Goal: Task Accomplishment & Management: Use online tool/utility

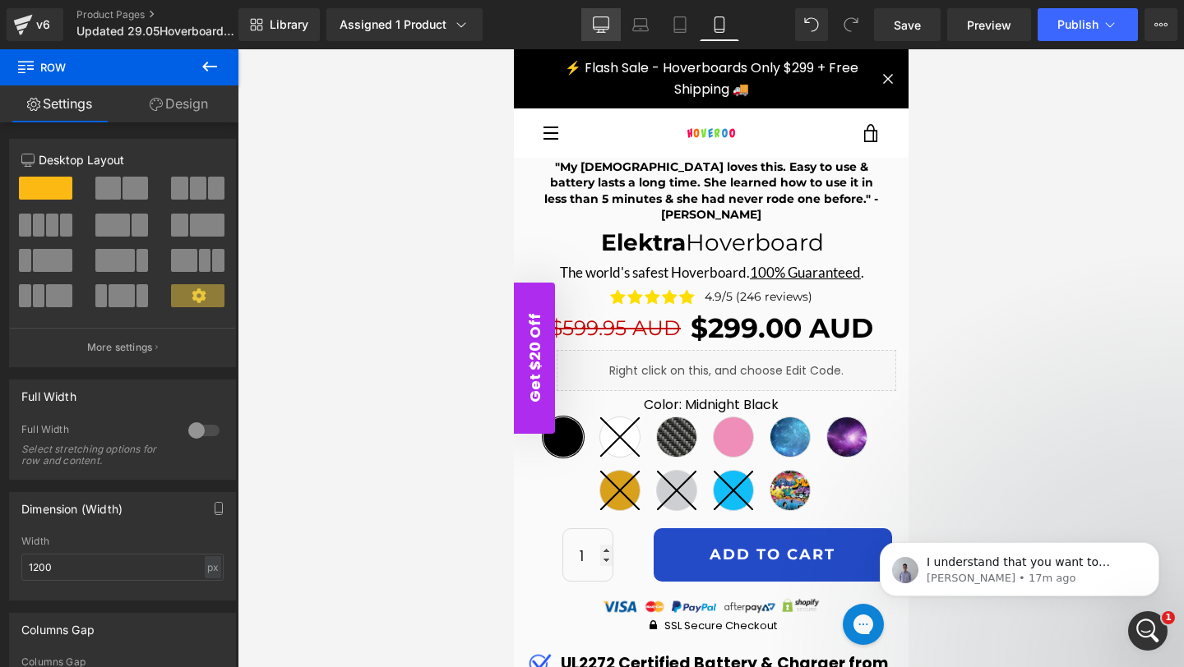
click at [602, 26] on icon at bounding box center [601, 24] width 16 height 16
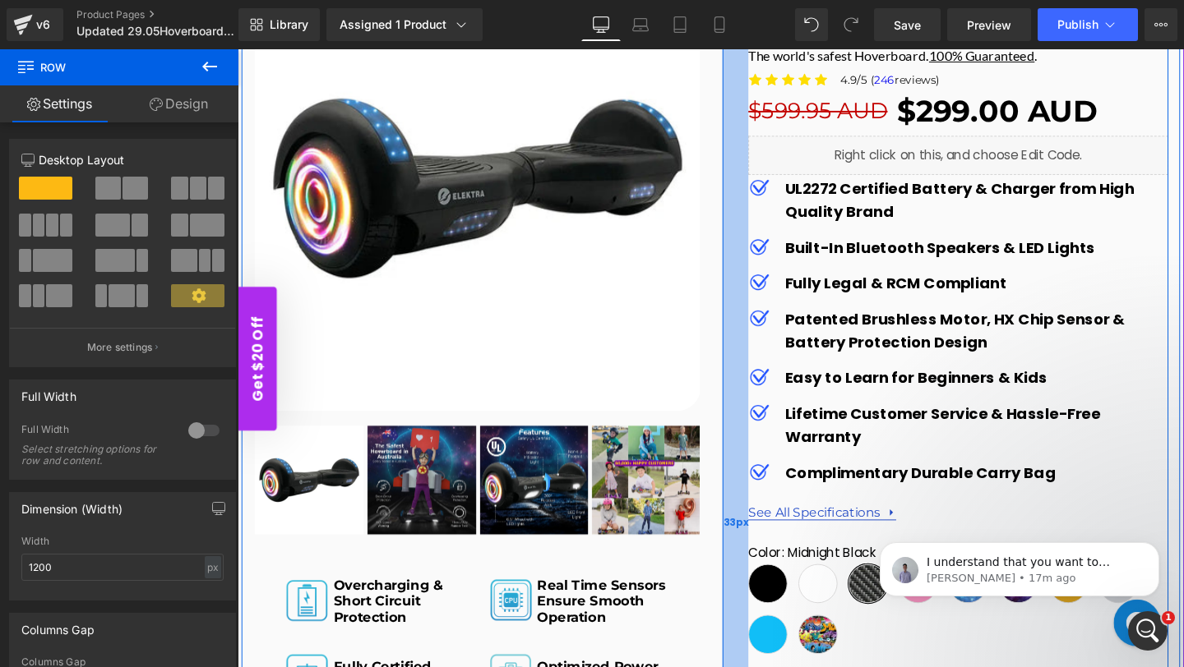
scroll to position [371, 0]
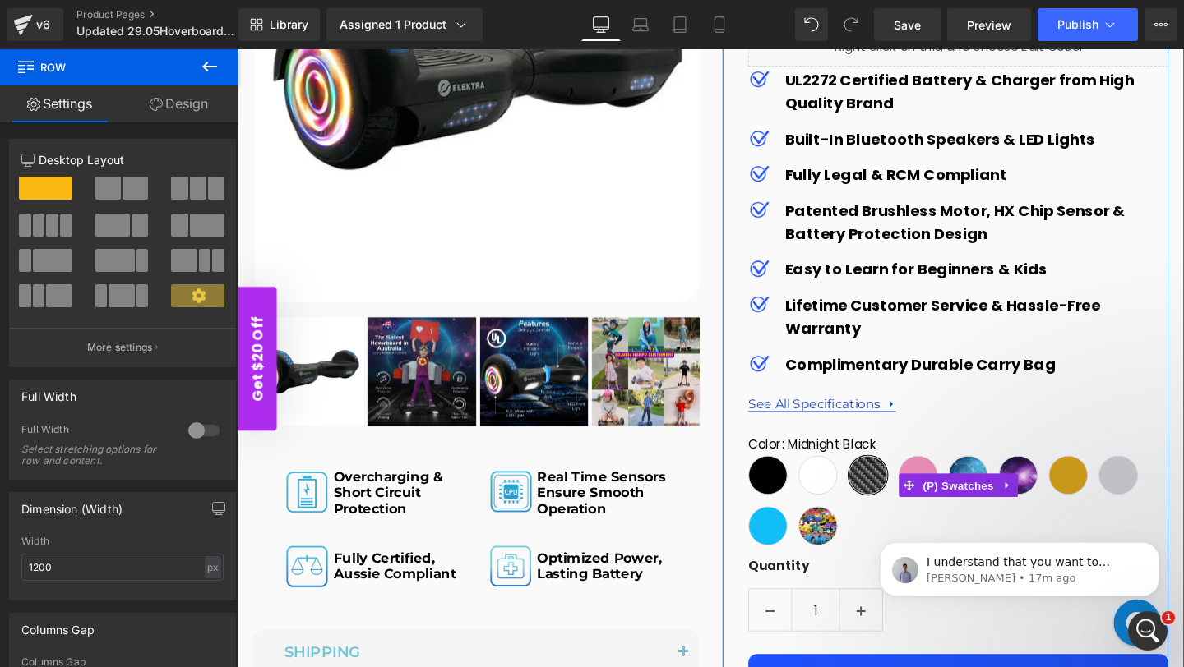
click at [800, 491] on span "Midnight Black" at bounding box center [794, 497] width 41 height 41
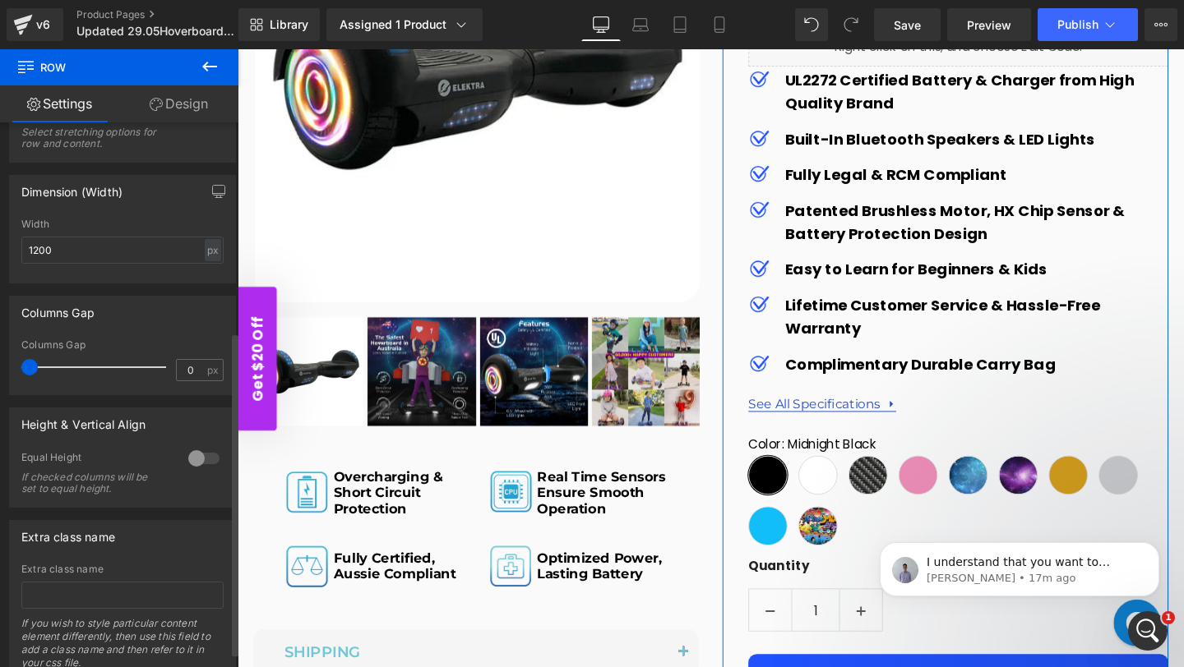
scroll to position [377, 0]
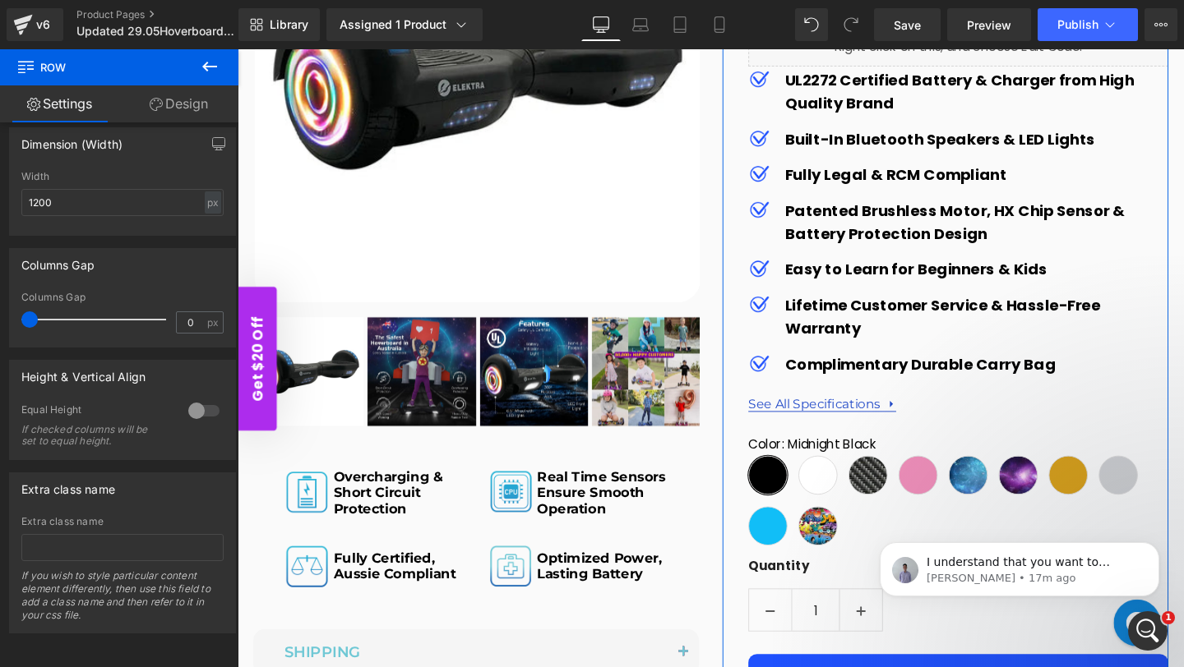
click at [180, 108] on link "Design" at bounding box center [178, 103] width 119 height 37
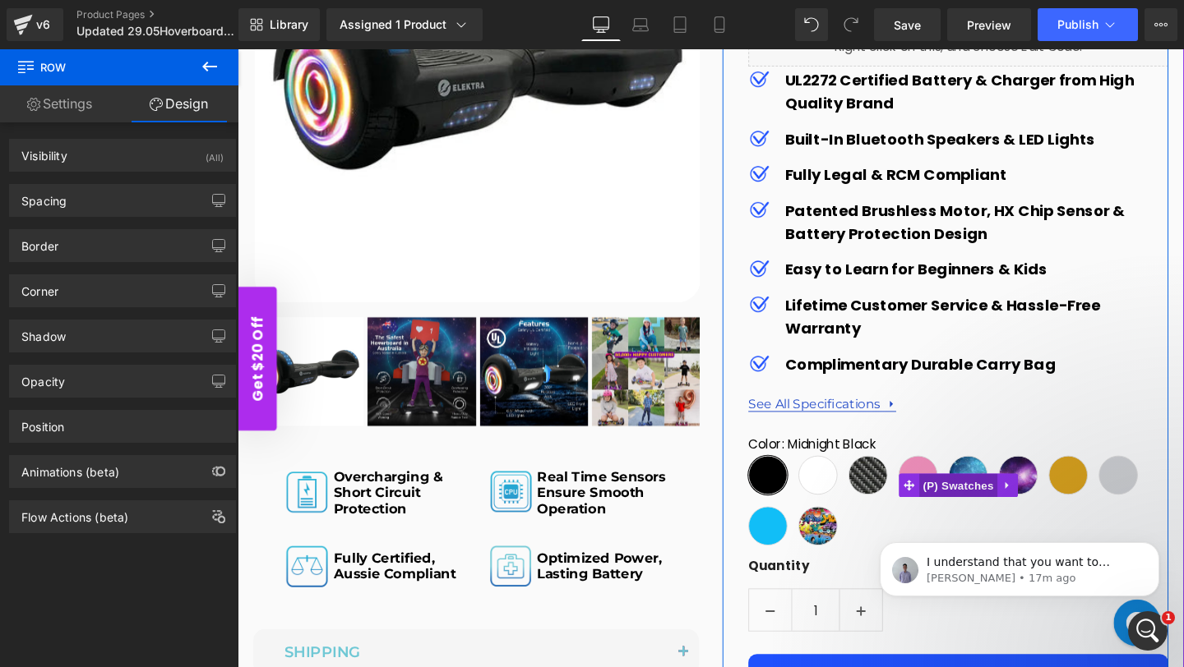
click at [981, 506] on span "(P) Swatches" at bounding box center [994, 508] width 83 height 25
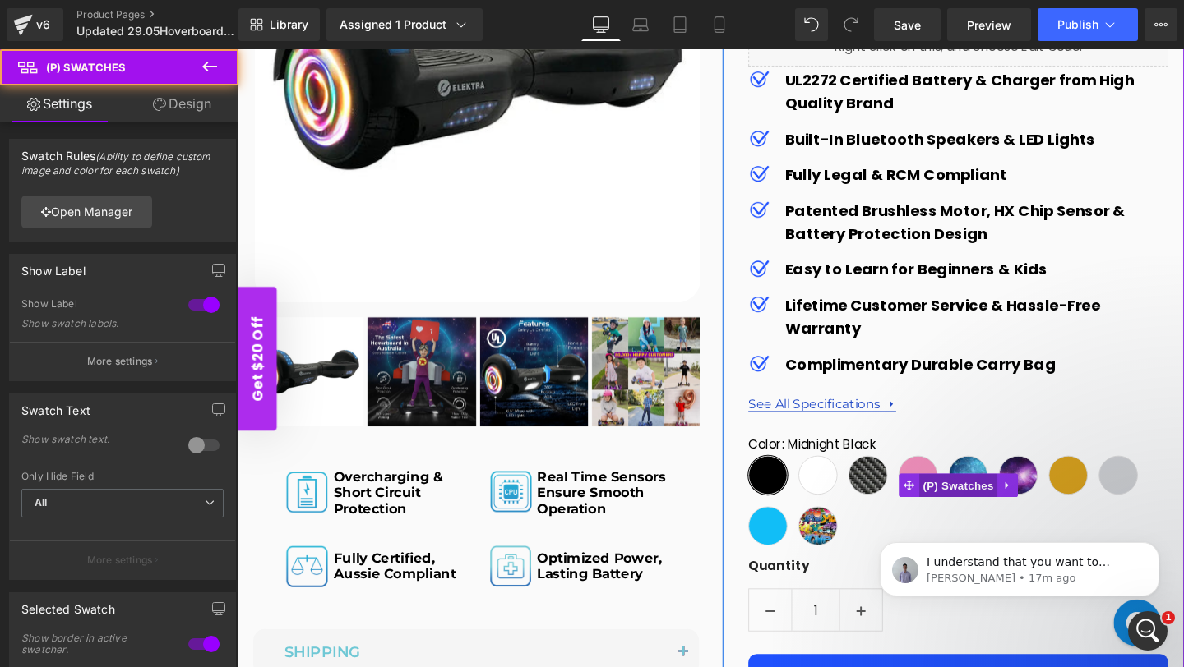
click at [981, 506] on span "(P) Swatches" at bounding box center [994, 508] width 83 height 25
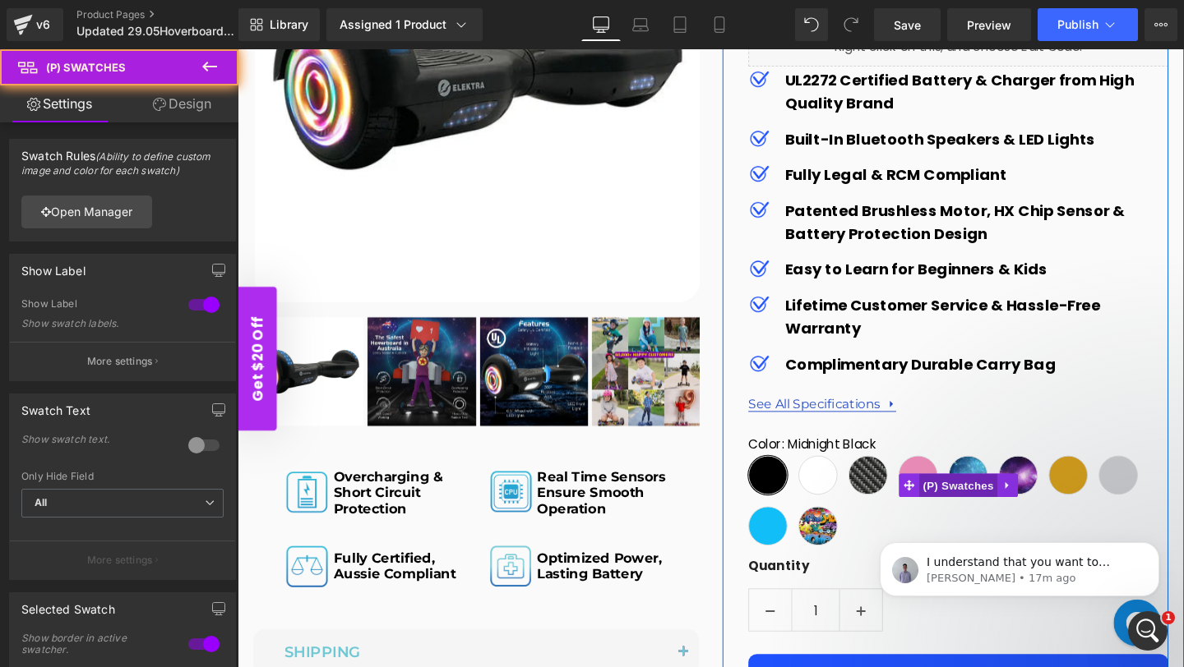
click at [981, 506] on span "(P) Swatches" at bounding box center [994, 508] width 83 height 25
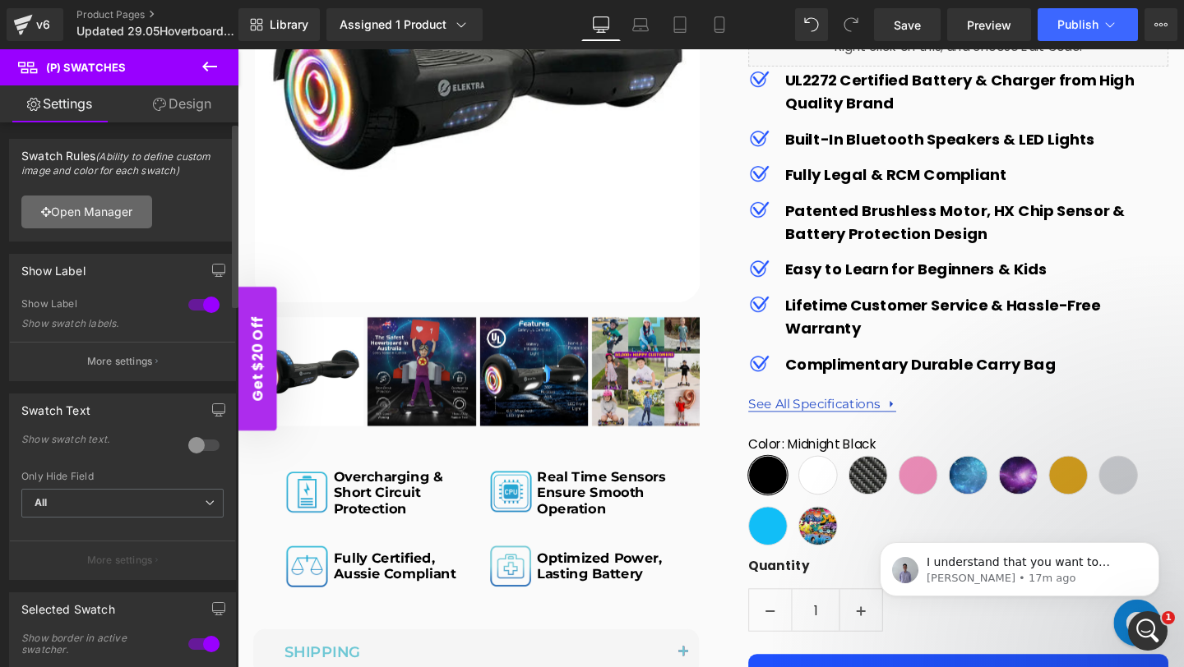
click at [101, 210] on link "Open Manager" at bounding box center [86, 212] width 131 height 33
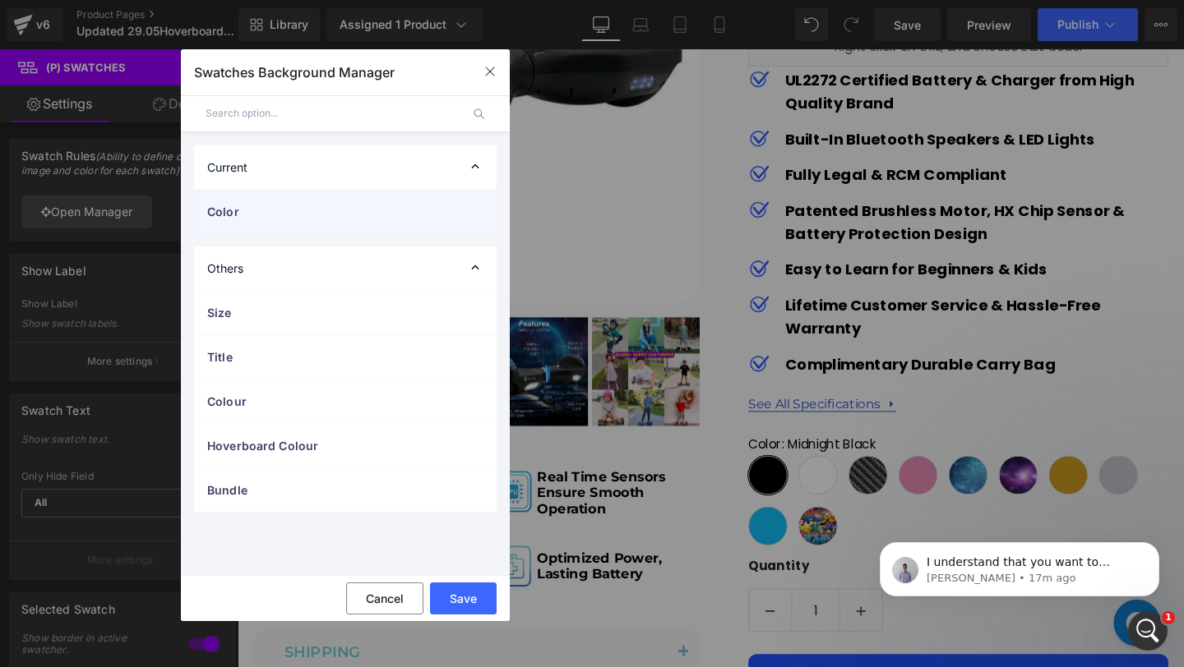
click at [245, 216] on span "Color" at bounding box center [328, 211] width 243 height 17
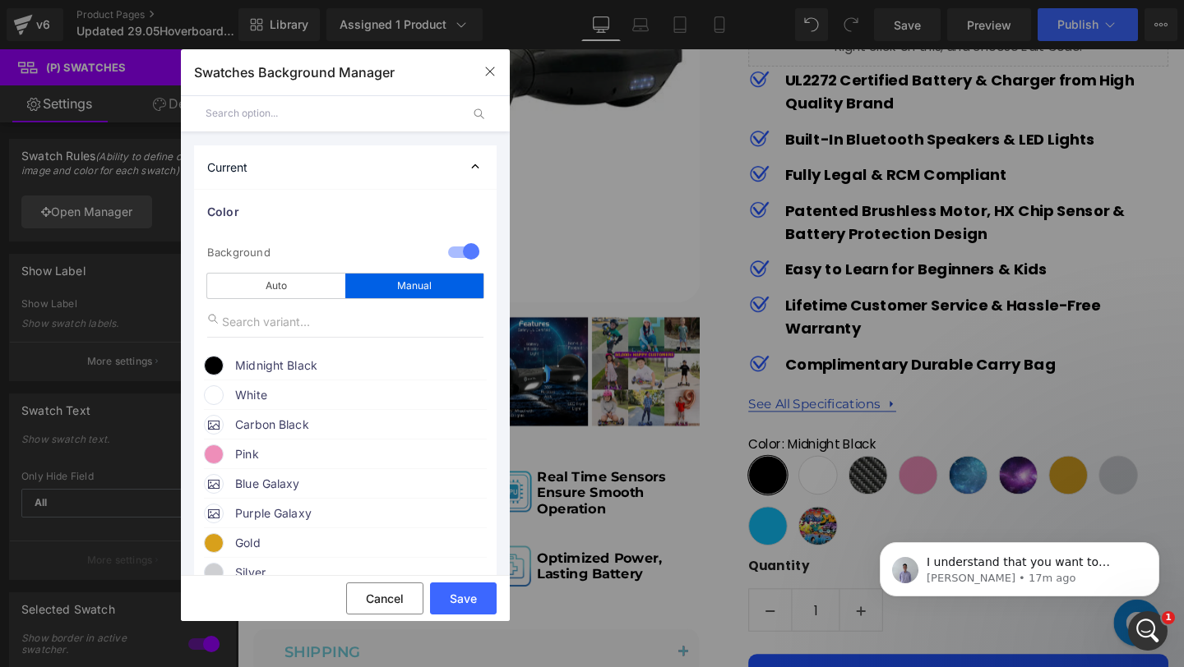
click at [293, 363] on span "Midnight Black" at bounding box center [360, 366] width 250 height 20
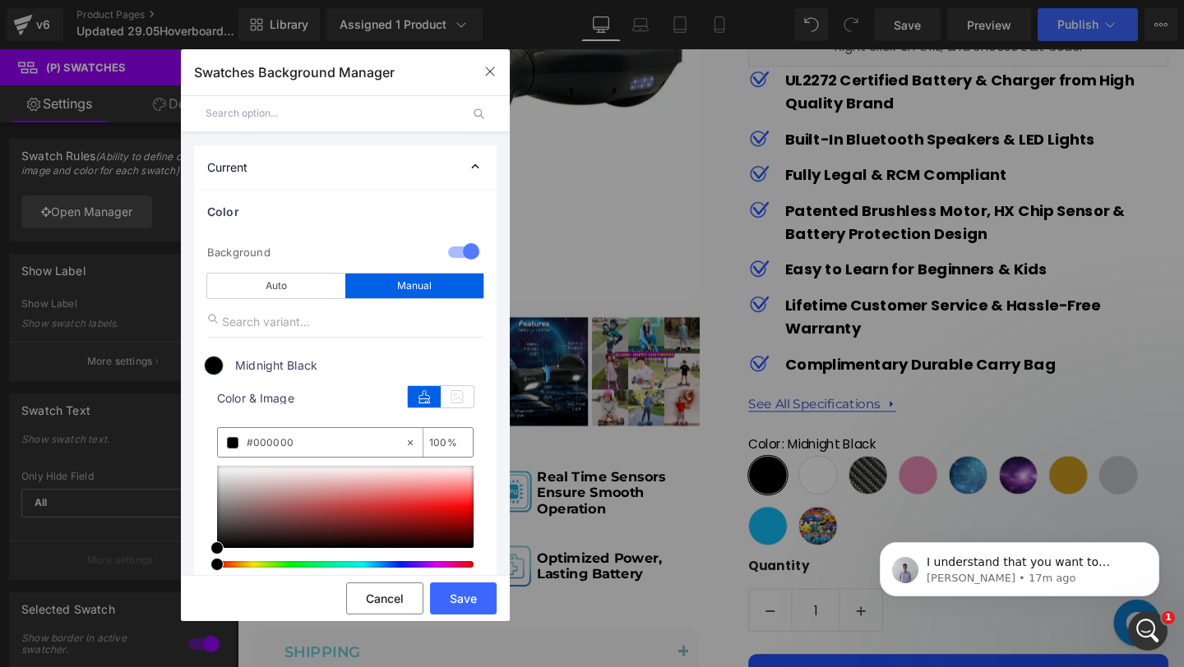
click at [331, 444] on input "#000000" at bounding box center [326, 443] width 158 height 18
click at [278, 219] on span "Color" at bounding box center [328, 211] width 243 height 17
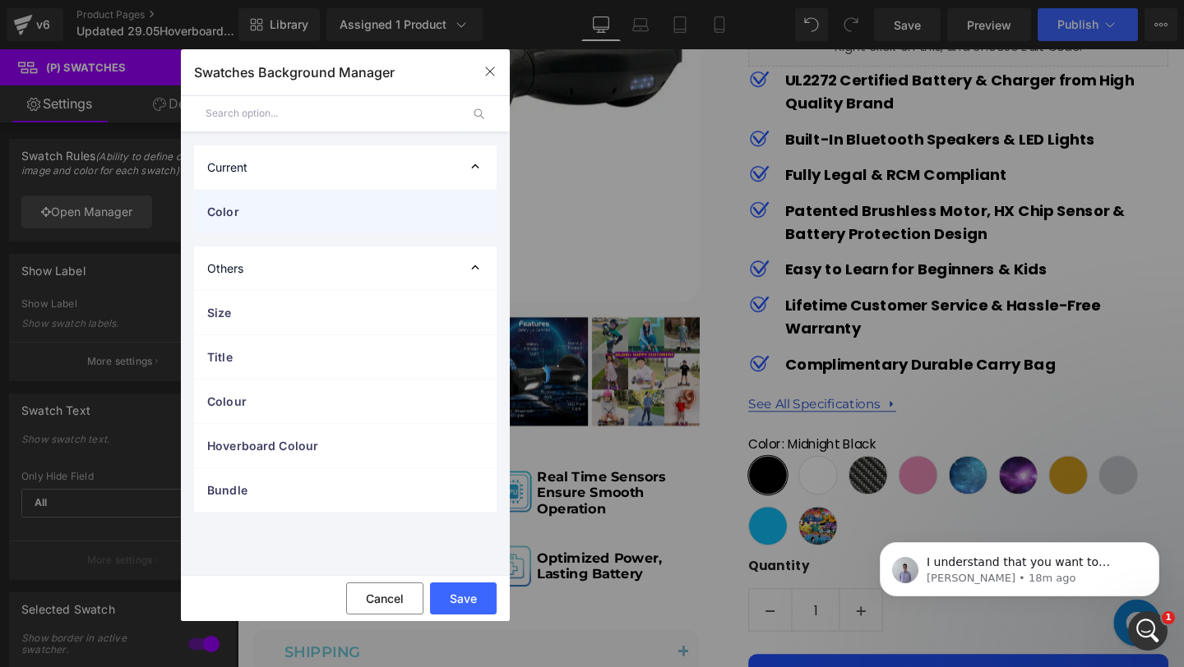
click at [278, 219] on span "Color" at bounding box center [328, 211] width 243 height 17
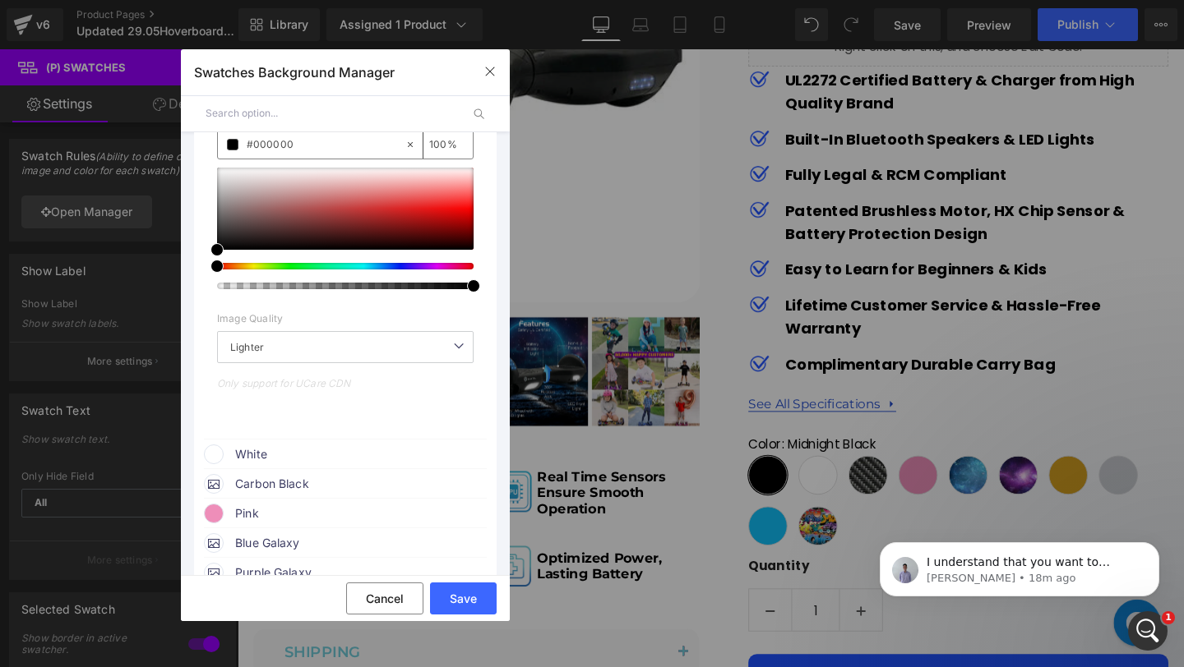
scroll to position [361, 0]
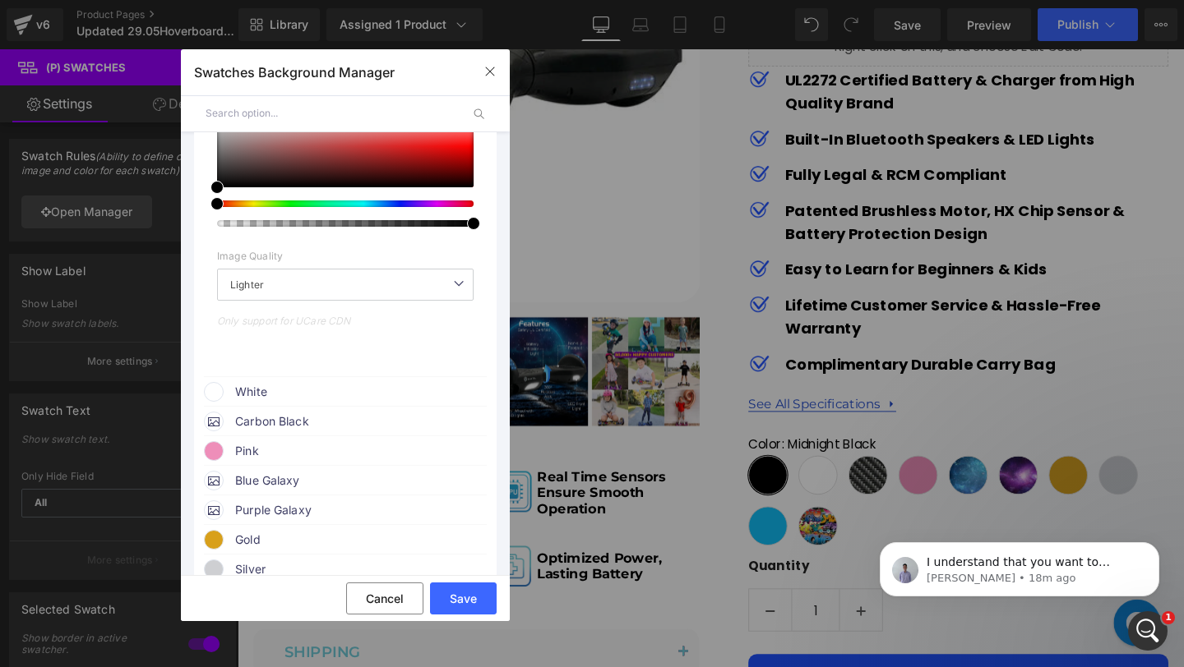
click at [275, 392] on span "White" at bounding box center [360, 392] width 250 height 20
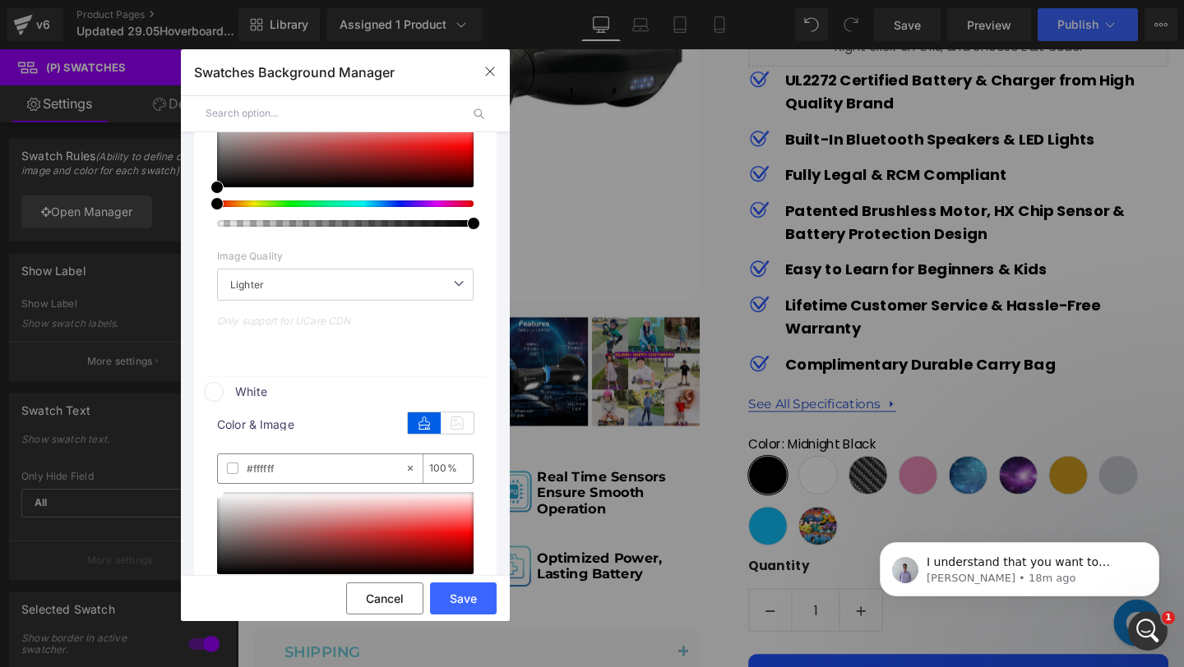
click at [296, 474] on input "#ffffff" at bounding box center [326, 468] width 158 height 18
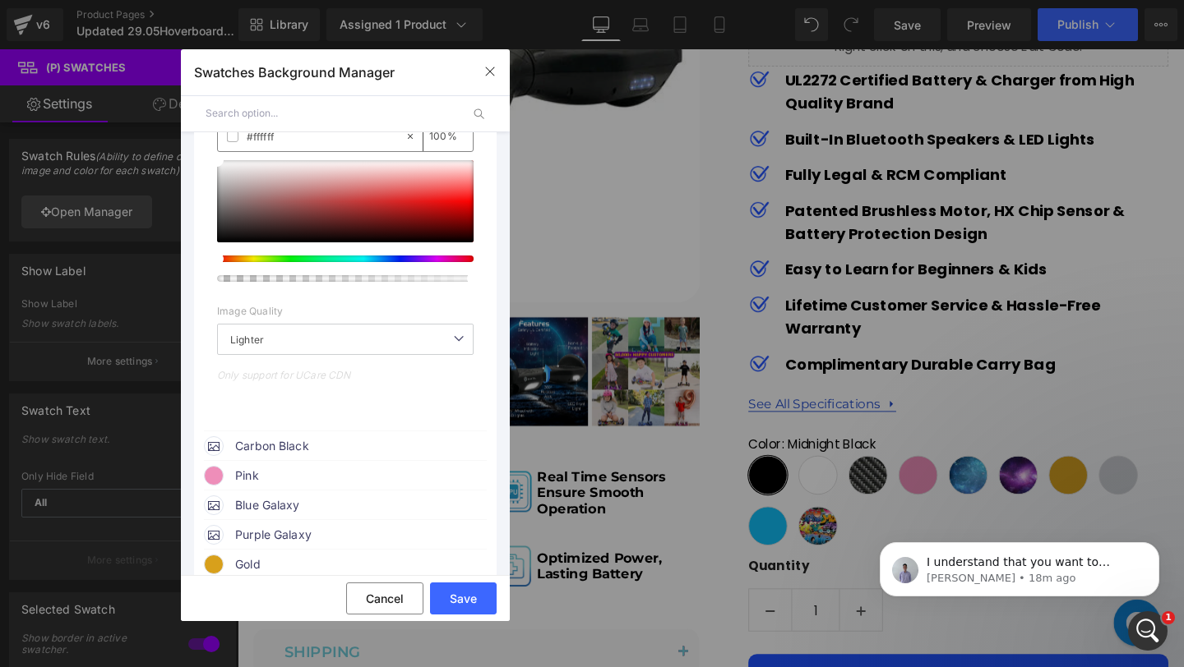
scroll to position [715, 0]
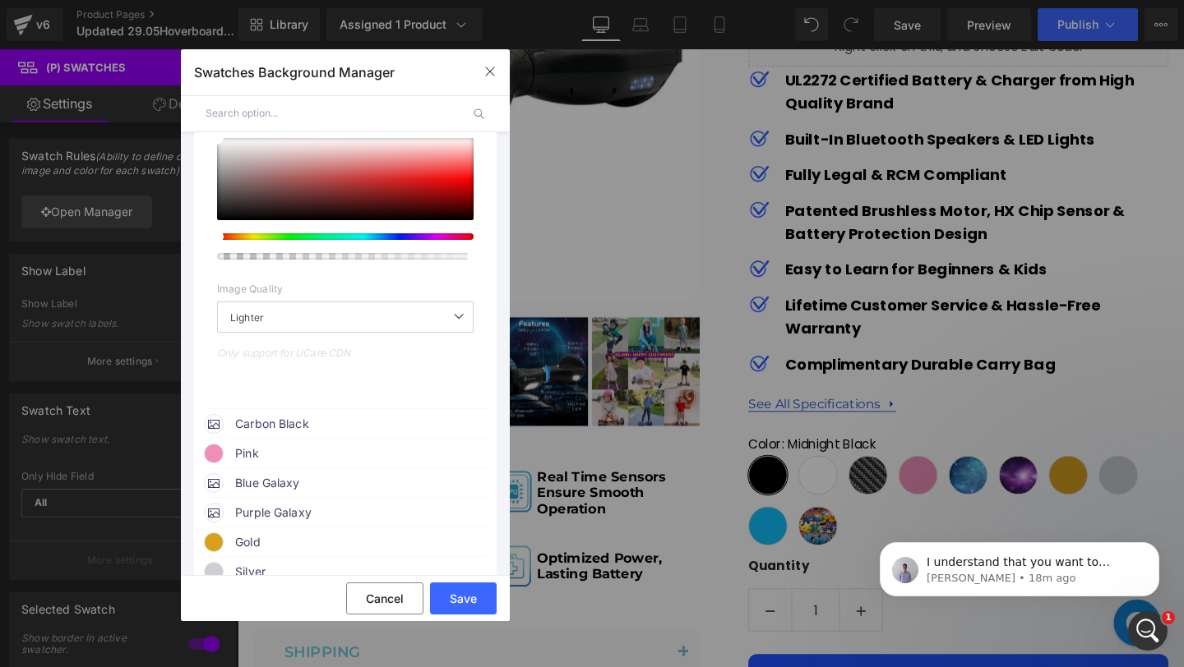
click at [273, 423] on span "Carbon Black" at bounding box center [360, 424] width 250 height 20
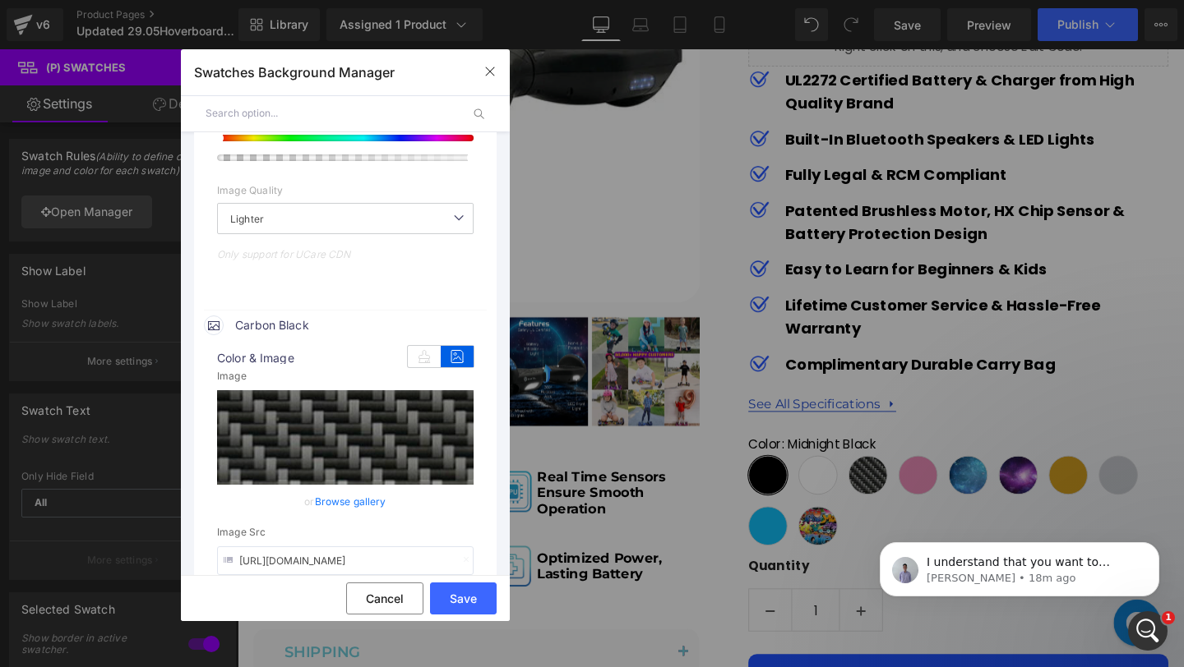
scroll to position [845, 0]
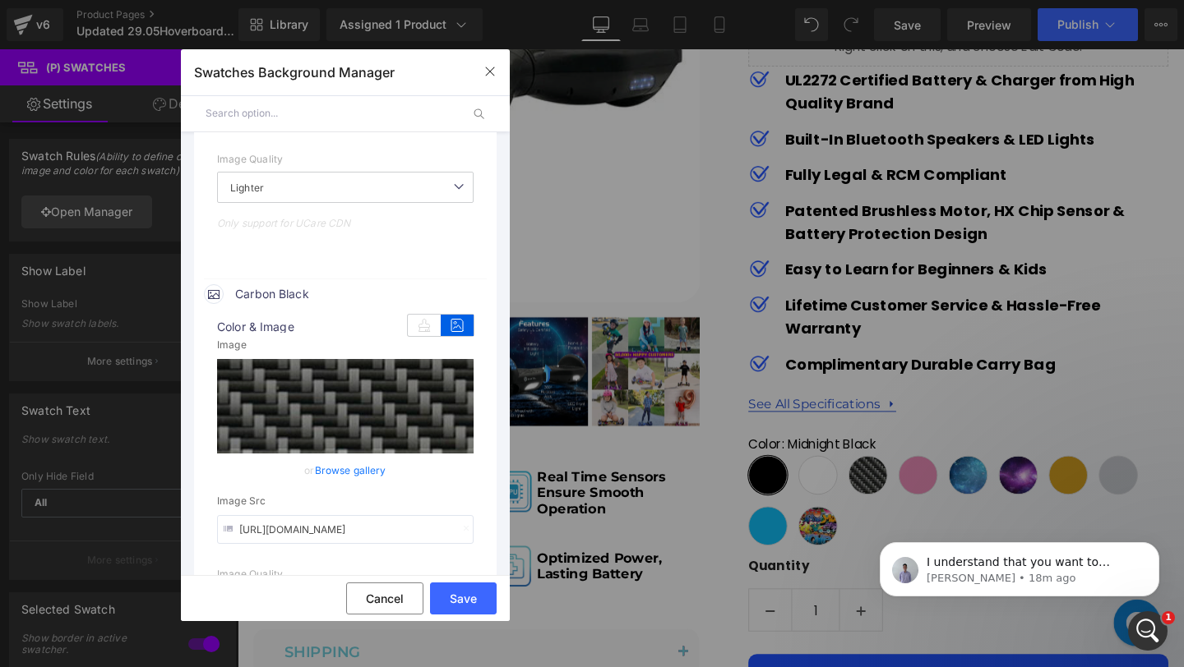
click at [293, 529] on input "[URL][DOMAIN_NAME]" at bounding box center [345, 529] width 256 height 29
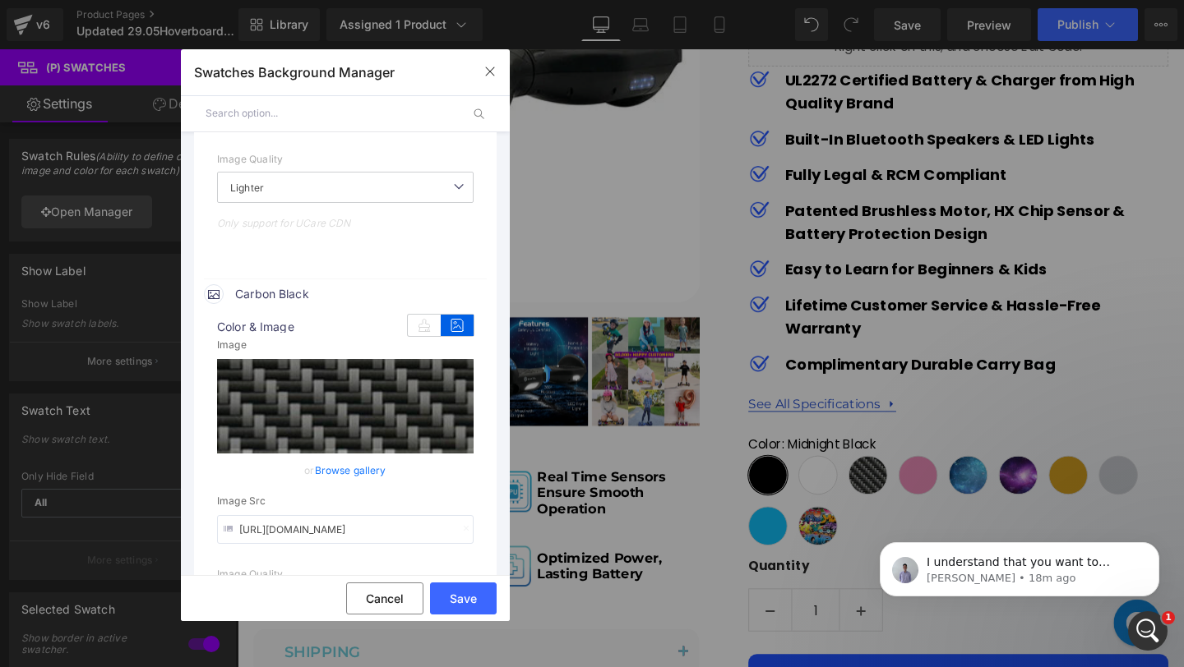
click at [293, 529] on input "[URL][DOMAIN_NAME]" at bounding box center [345, 529] width 256 height 29
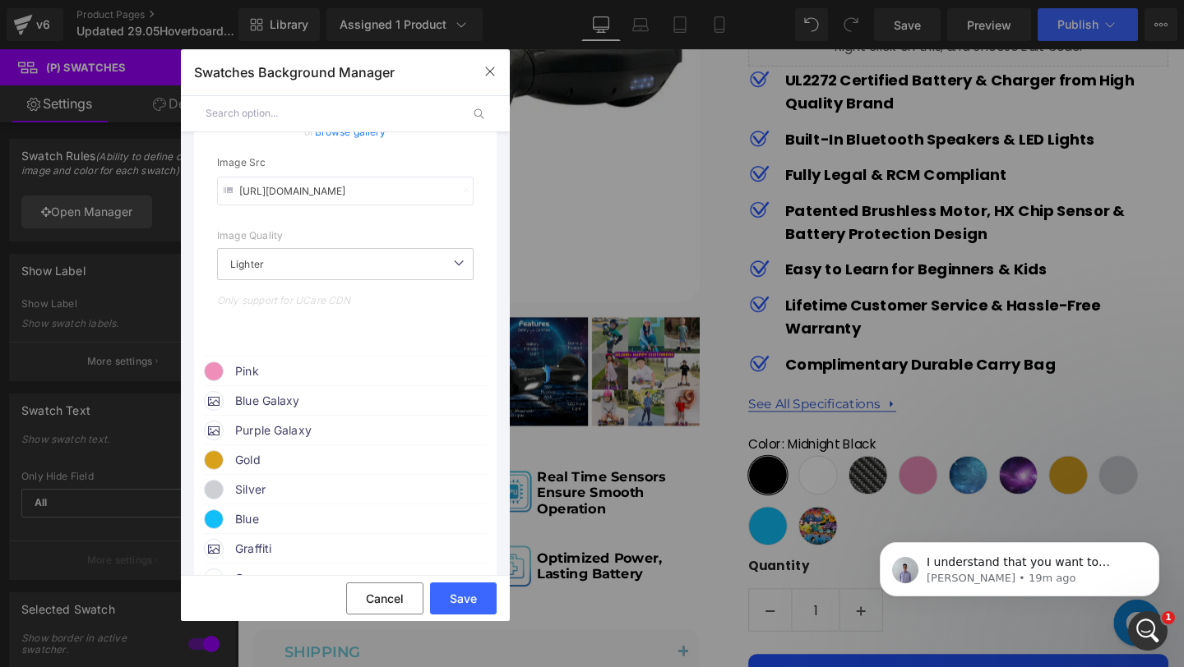
scroll to position [1173, 0]
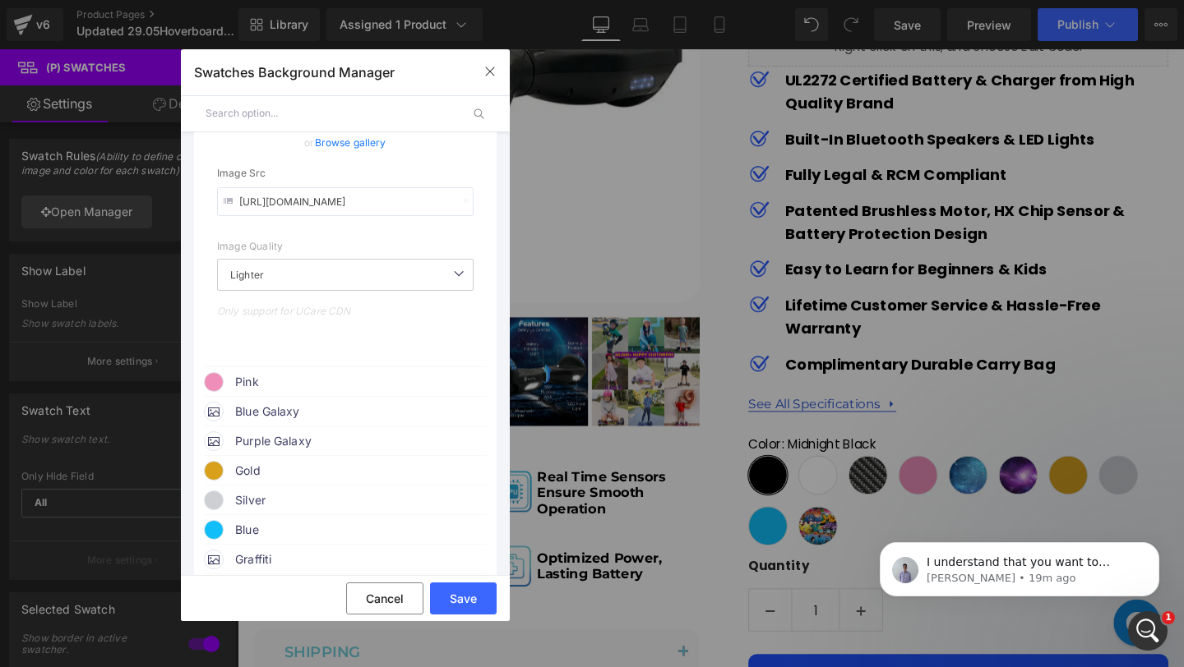
click at [314, 384] on span "Pink" at bounding box center [360, 382] width 250 height 20
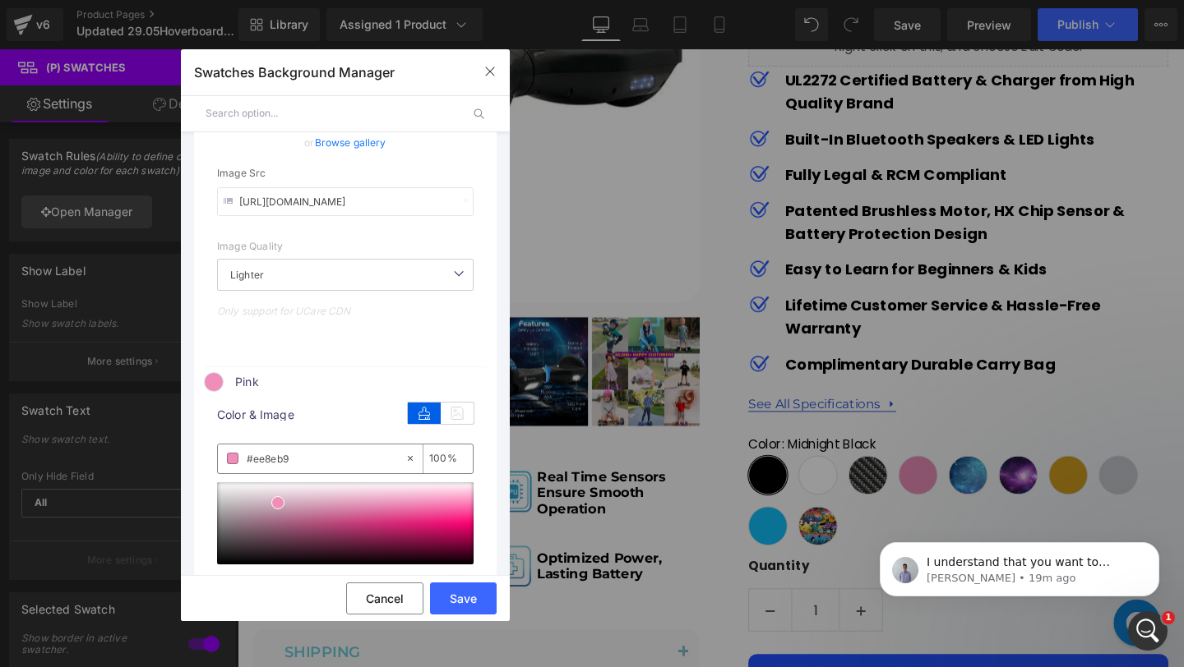
click at [319, 459] on input "#ee8eb9" at bounding box center [326, 459] width 158 height 18
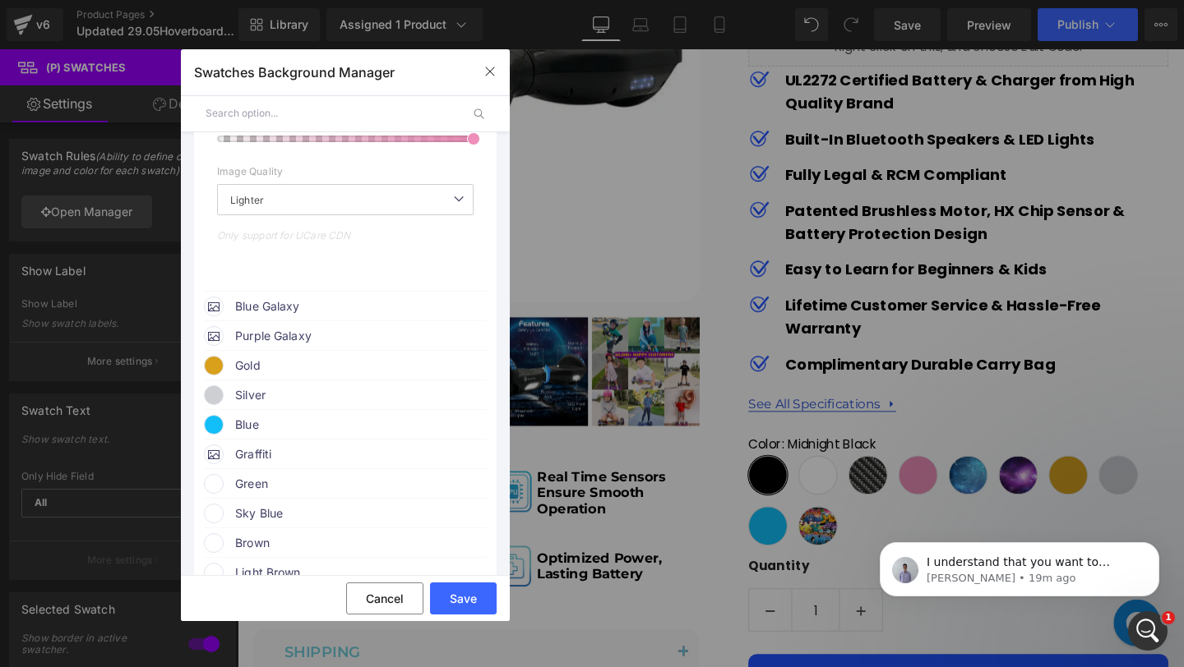
scroll to position [1645, 0]
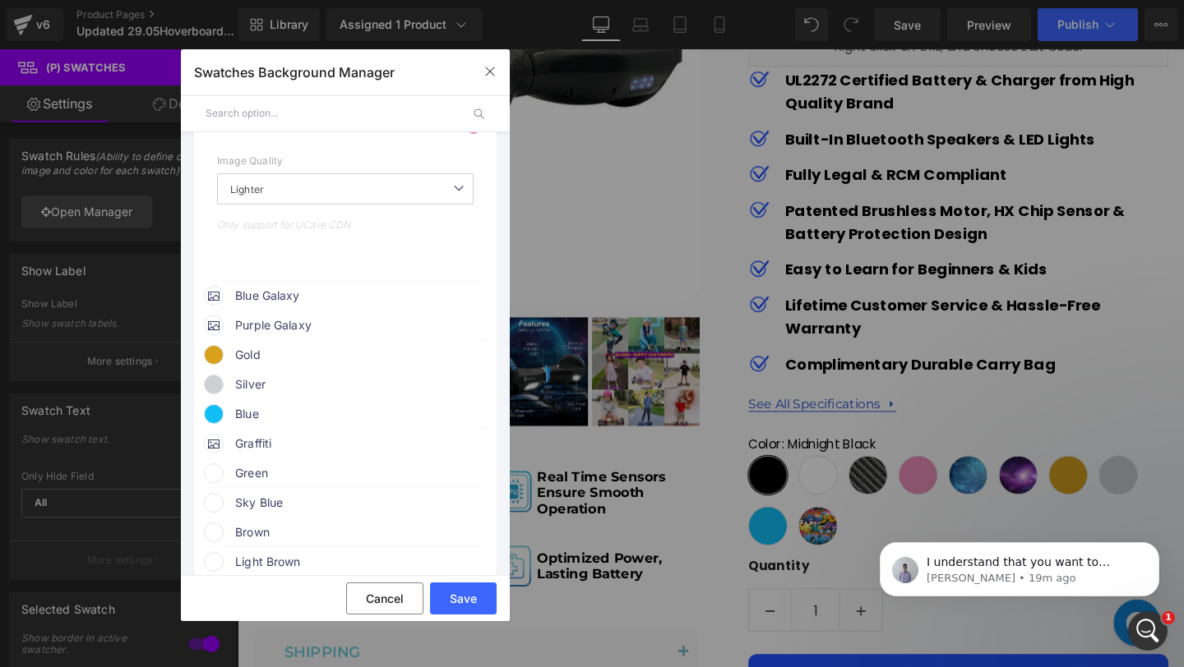
click at [325, 360] on span "Gold" at bounding box center [360, 355] width 250 height 20
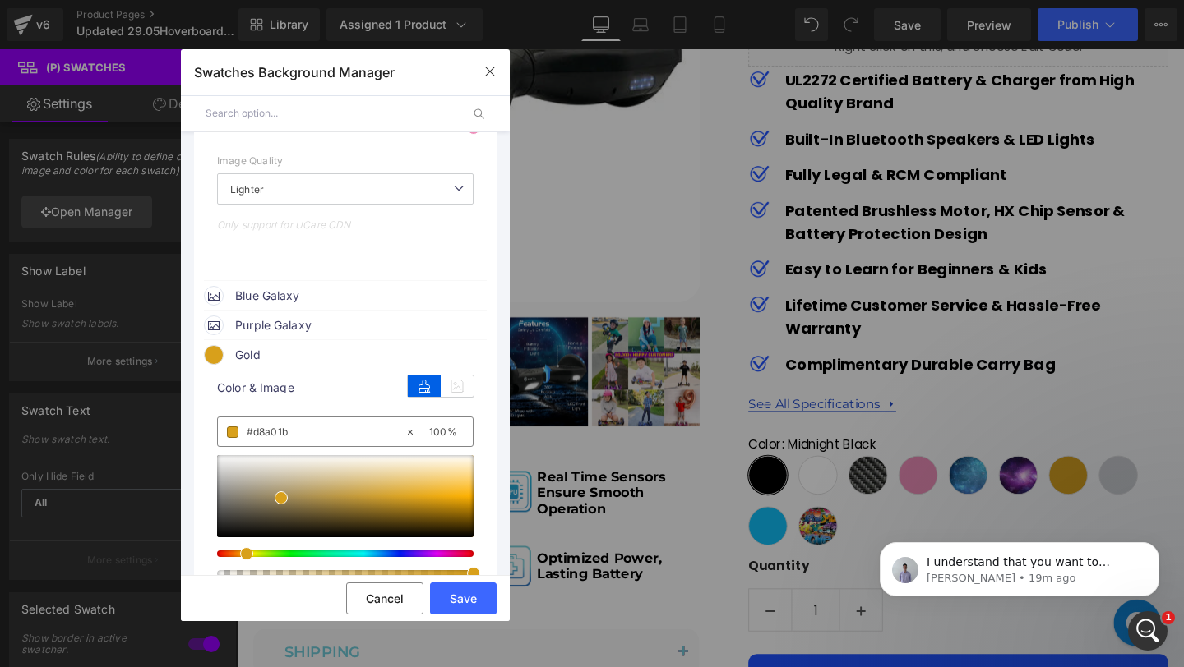
click at [308, 428] on input "#d8a01b" at bounding box center [326, 432] width 158 height 18
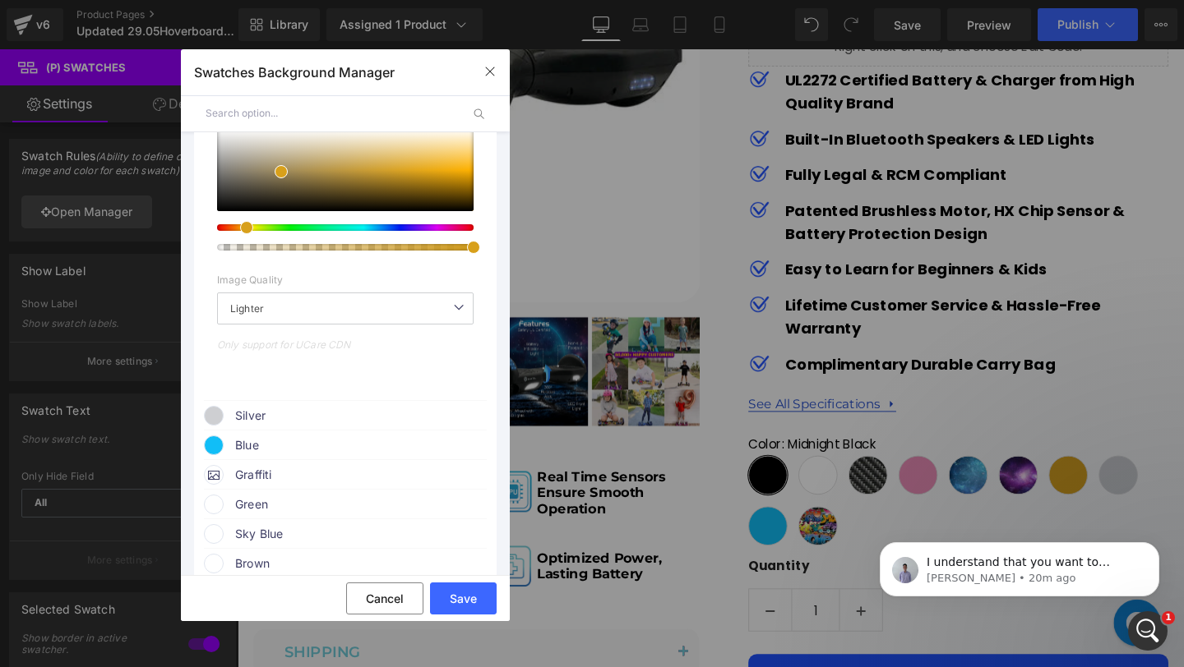
scroll to position [1973, 0]
click at [321, 455] on span "Blue" at bounding box center [360, 445] width 250 height 20
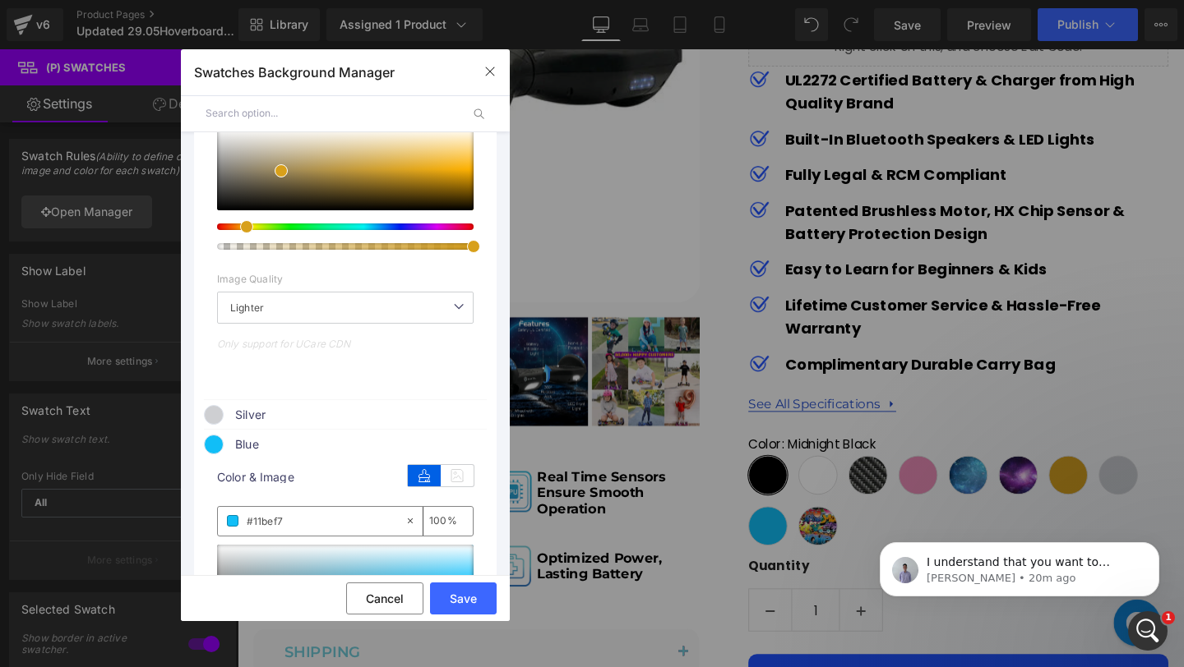
click at [319, 425] on span "Silver" at bounding box center [360, 415] width 250 height 20
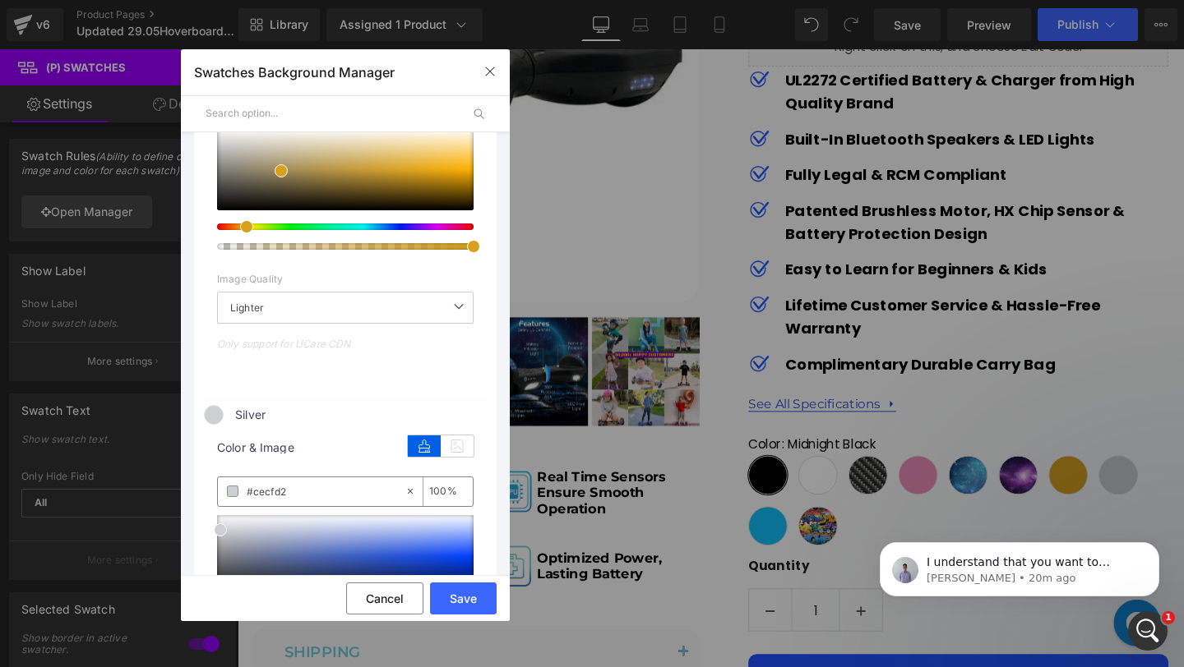
click at [314, 499] on input "#cecfd2" at bounding box center [326, 491] width 158 height 18
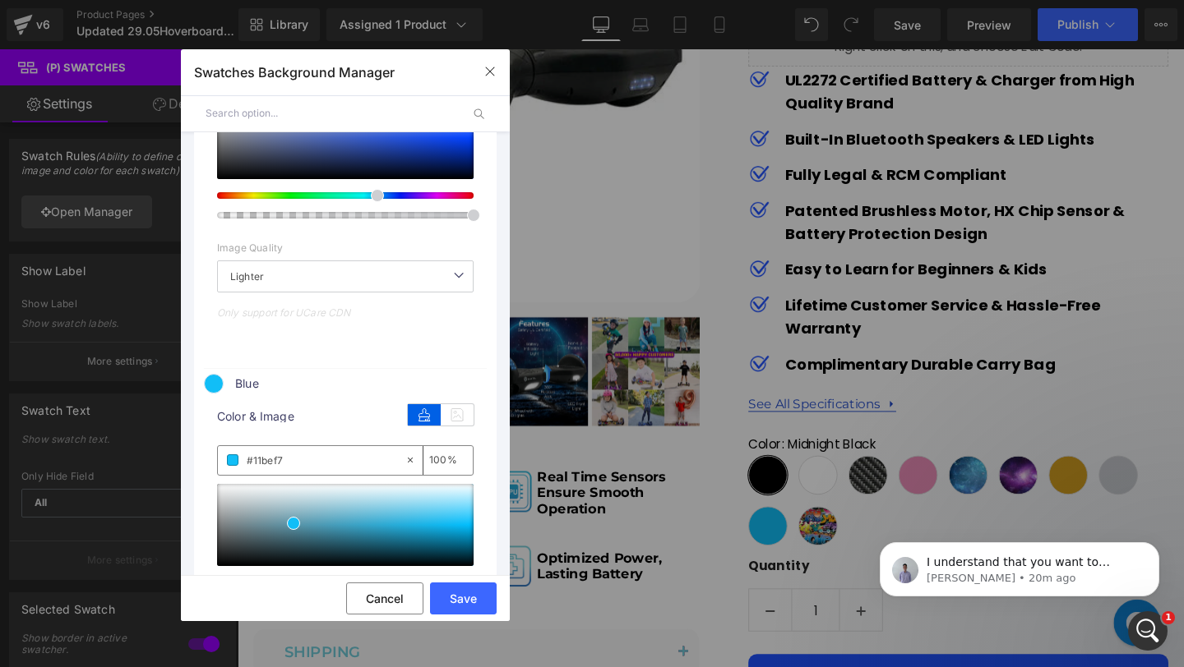
scroll to position [2399, 0]
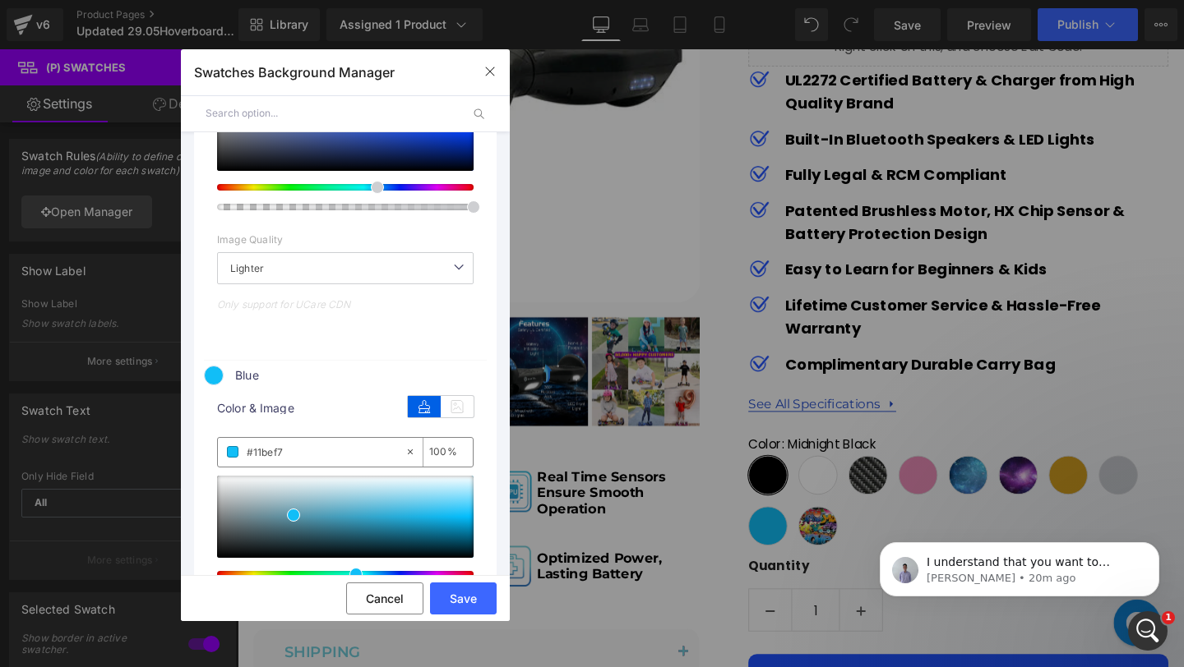
click at [306, 459] on input "#11bef7" at bounding box center [326, 452] width 158 height 18
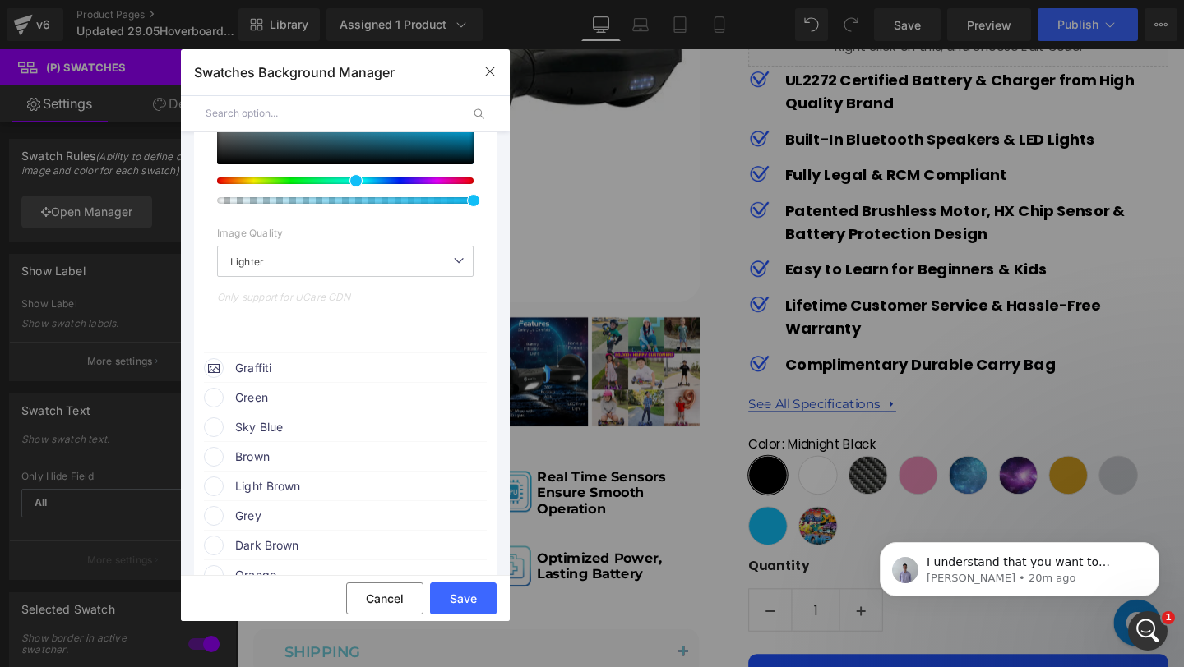
scroll to position [2800, 0]
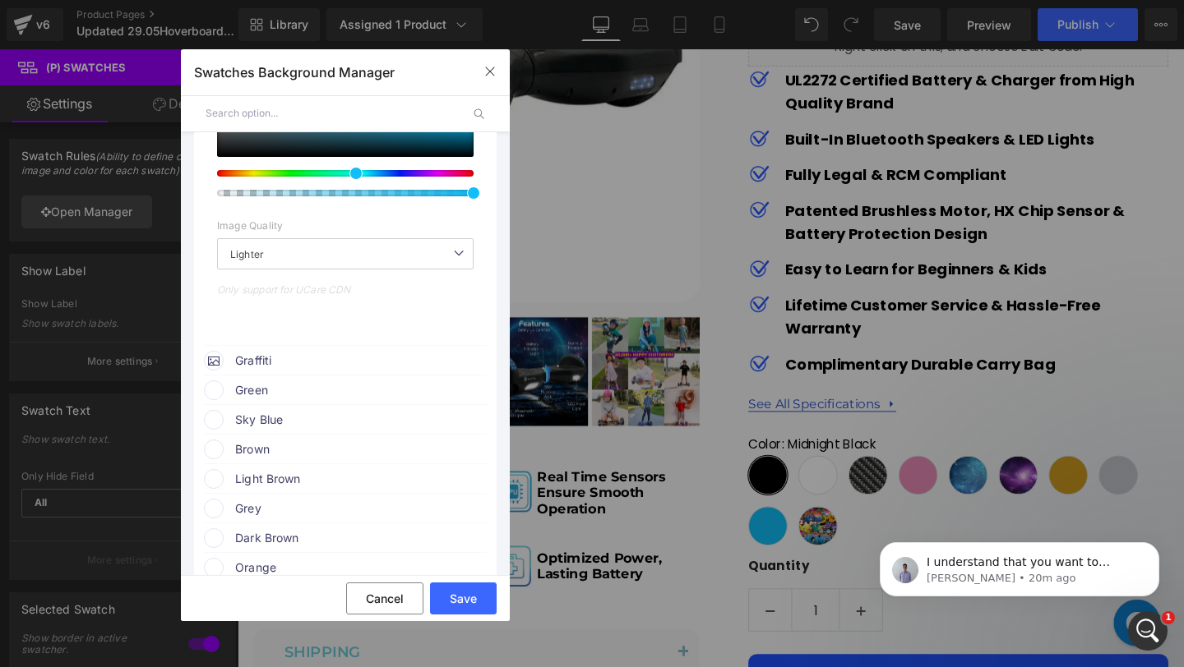
click at [279, 367] on span "Graffiti" at bounding box center [360, 361] width 250 height 20
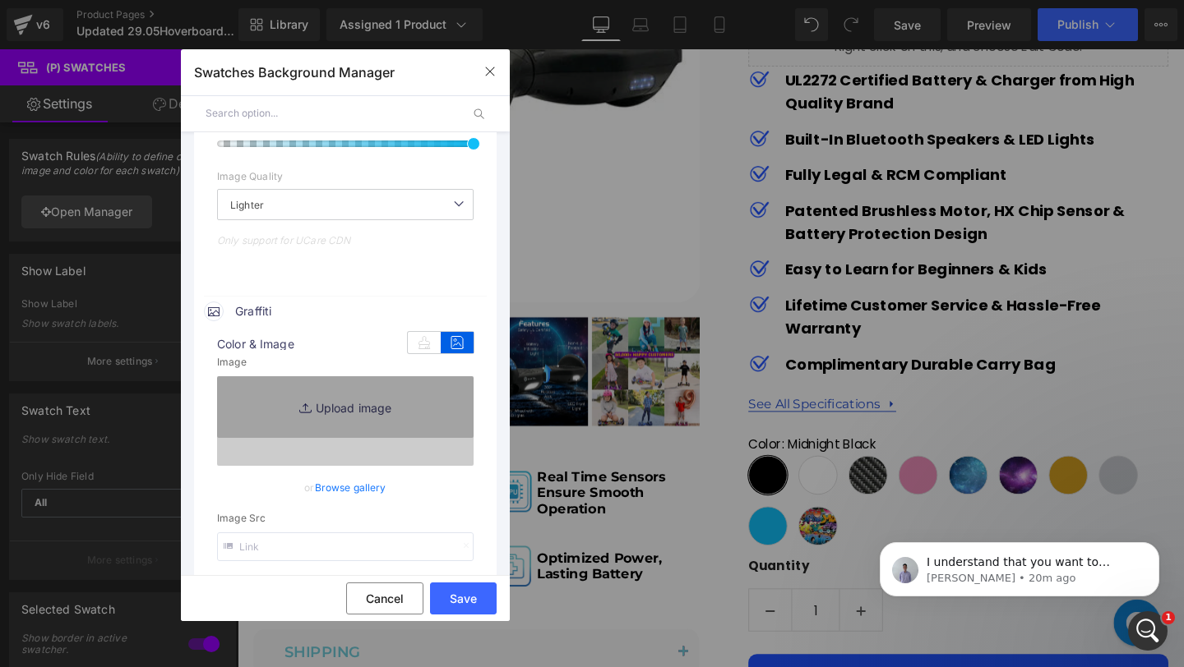
scroll to position [2887, 0]
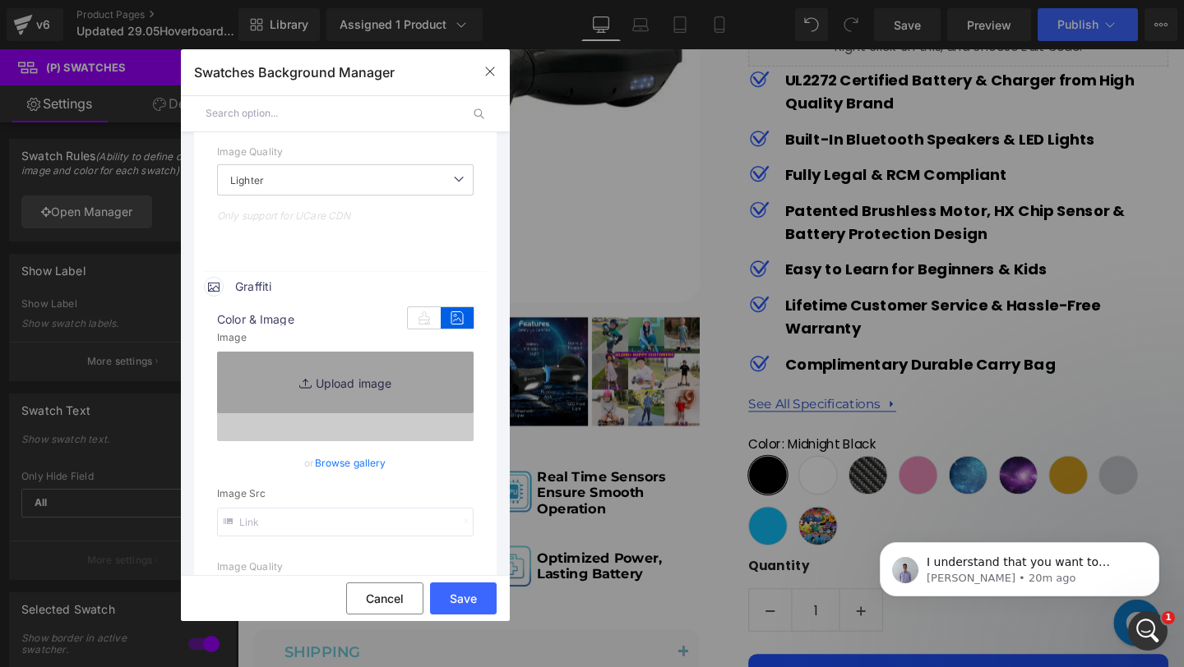
type input "[URL][DOMAIN_NAME]"
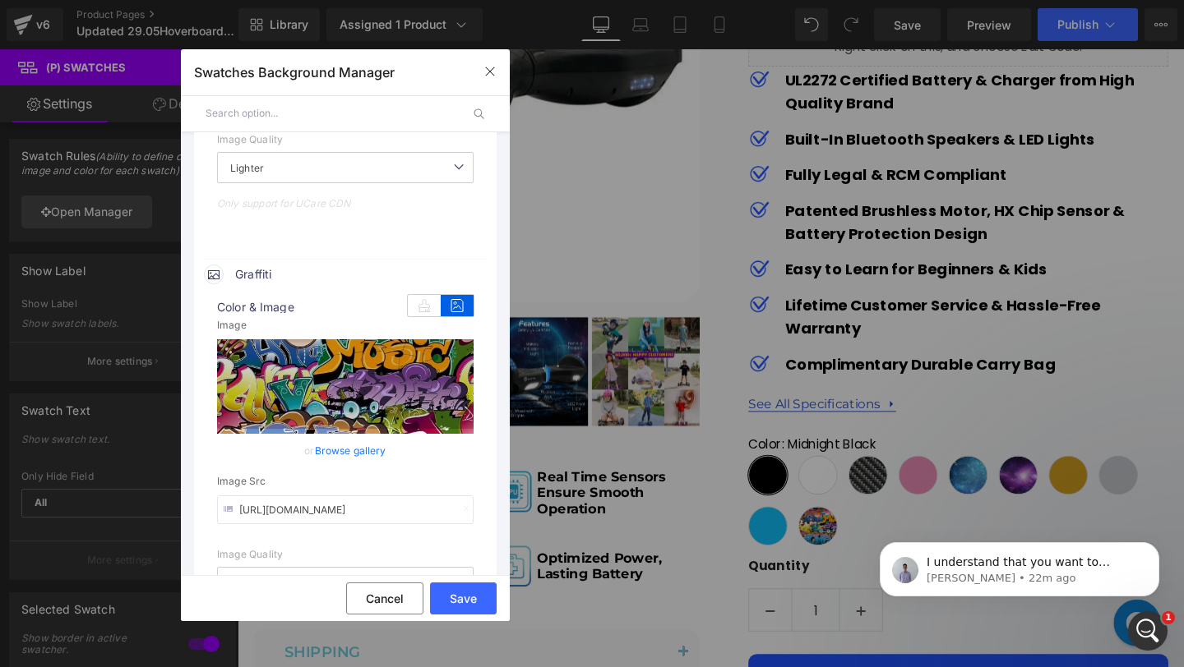
click at [302, 513] on input "[URL][DOMAIN_NAME]" at bounding box center [345, 510] width 256 height 29
click at [377, 581] on div "Save Cancel" at bounding box center [345, 598] width 329 height 46
click at [381, 603] on button "Cancel" at bounding box center [384, 599] width 77 height 32
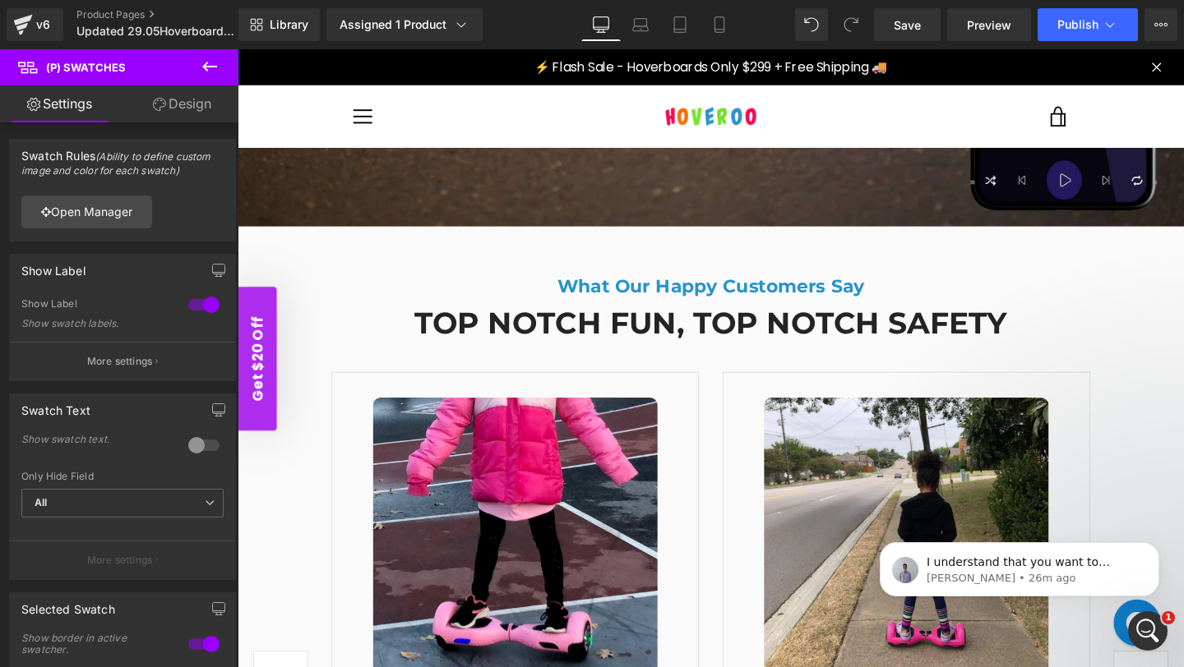
scroll to position [6080, 0]
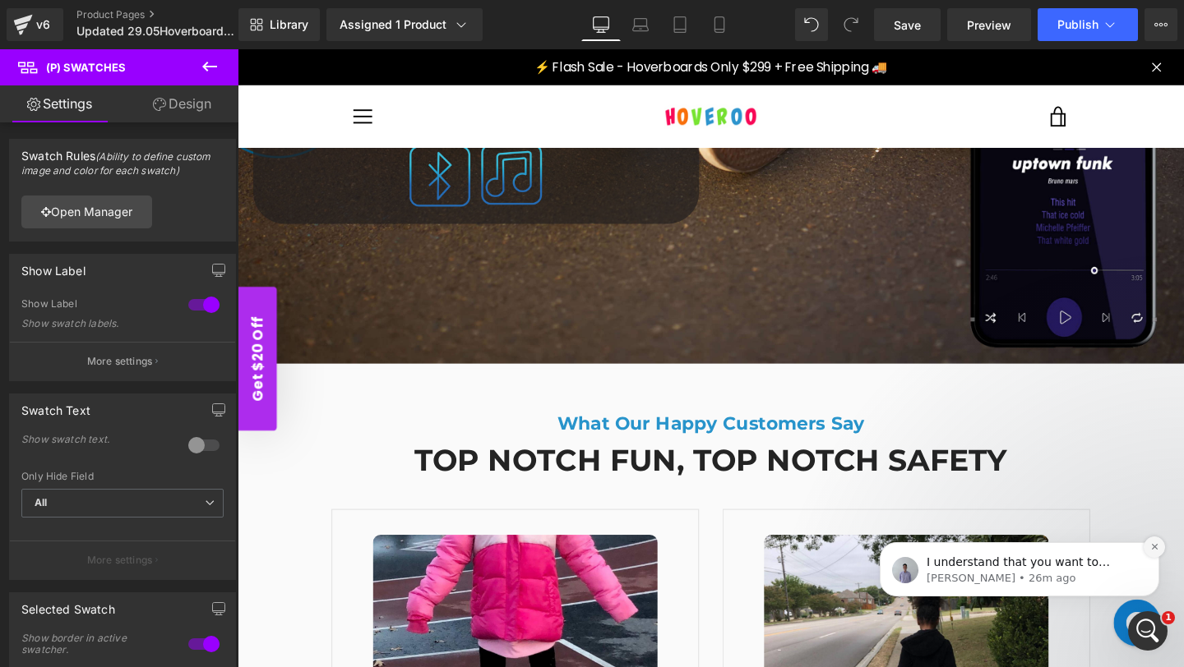
click at [1152, 546] on icon "Dismiss notification" at bounding box center [1154, 547] width 6 height 6
